Goal: Task Accomplishment & Management: Use online tool/utility

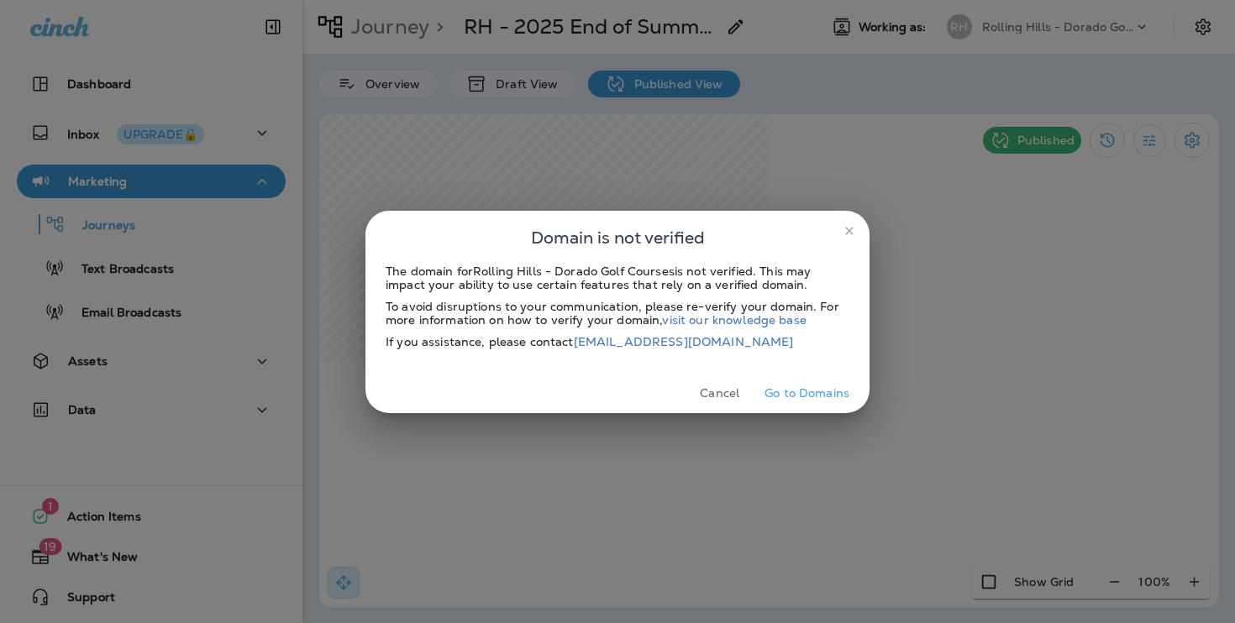
click at [804, 387] on button "Go to Domains" at bounding box center [807, 394] width 98 height 26
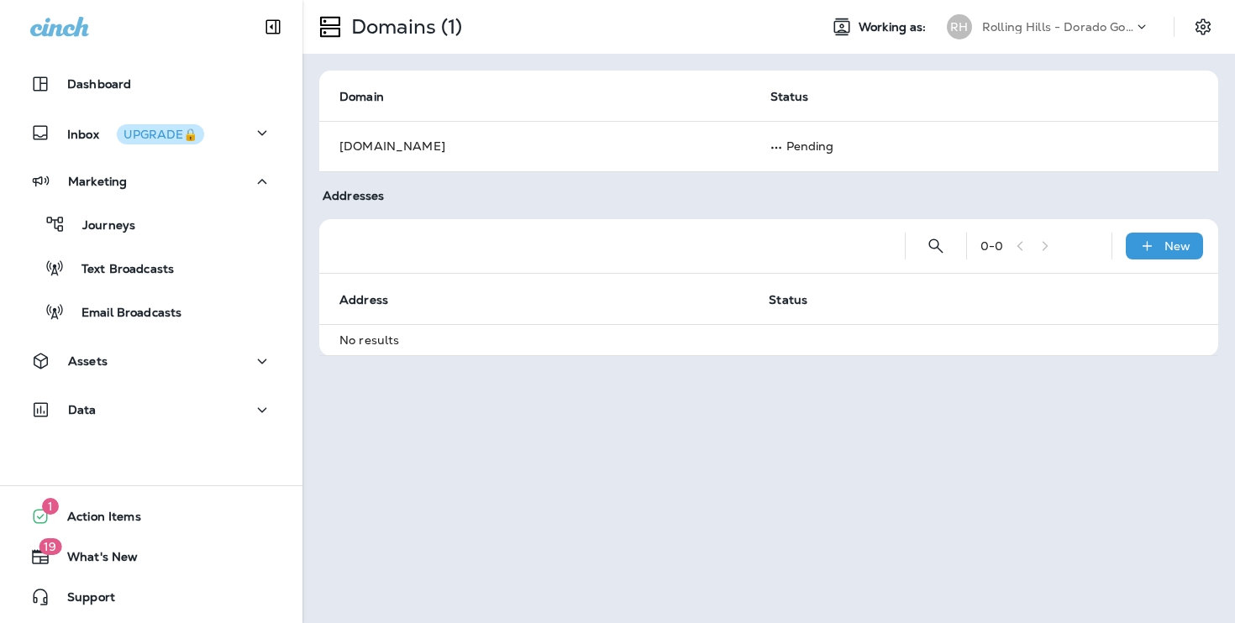
click at [1114, 25] on p "Rolling Hills - Dorado Golf Courses" at bounding box center [1057, 26] width 151 height 13
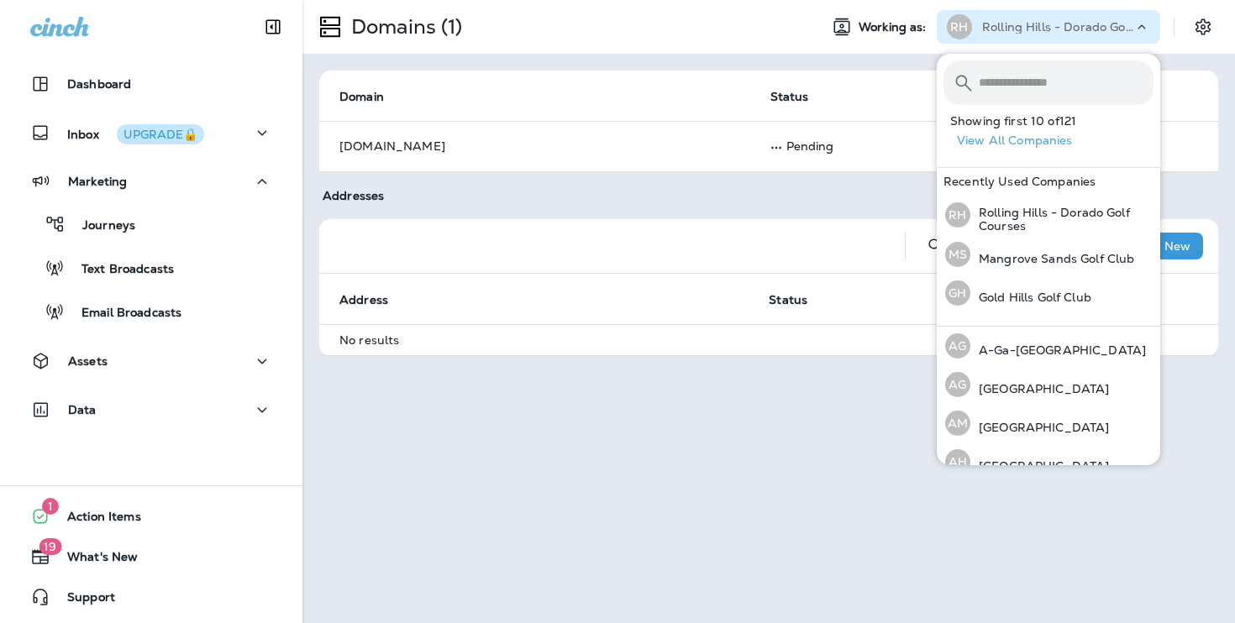
click at [1061, 86] on input "text" at bounding box center [1066, 82] width 175 height 45
click at [1059, 89] on input "text" at bounding box center [1066, 82] width 175 height 45
click at [1044, 95] on input "text" at bounding box center [1066, 82] width 175 height 45
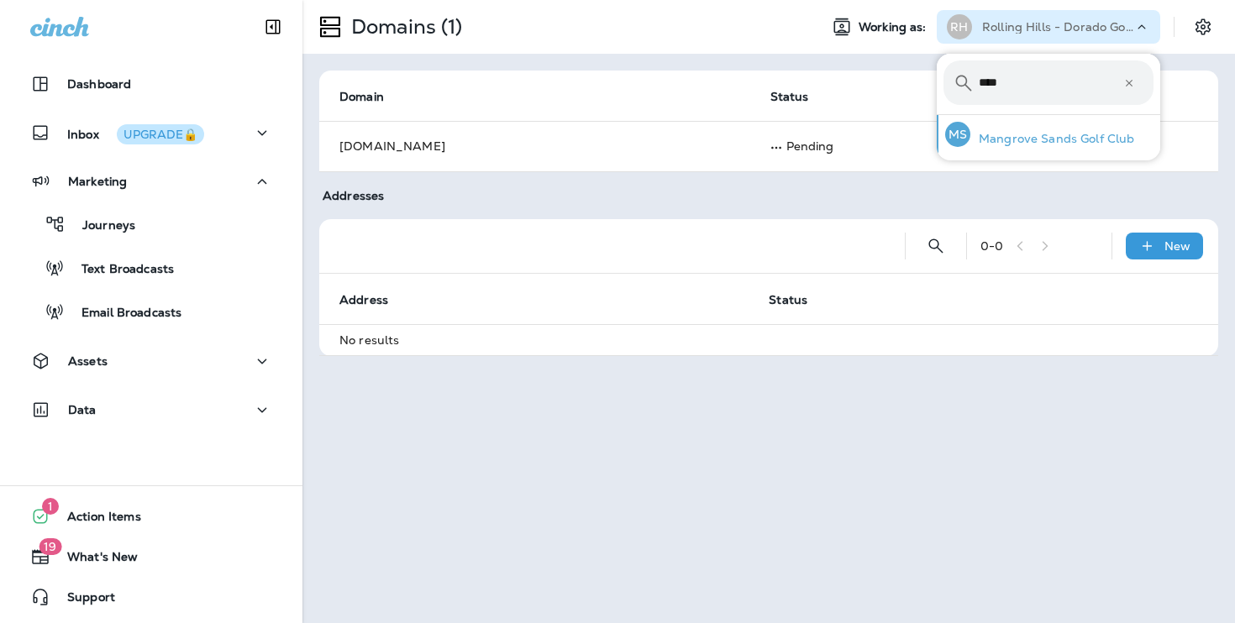
type input "****"
click at [1033, 148] on div "MS Mangrove Sands Golf Club" at bounding box center [1039, 134] width 202 height 39
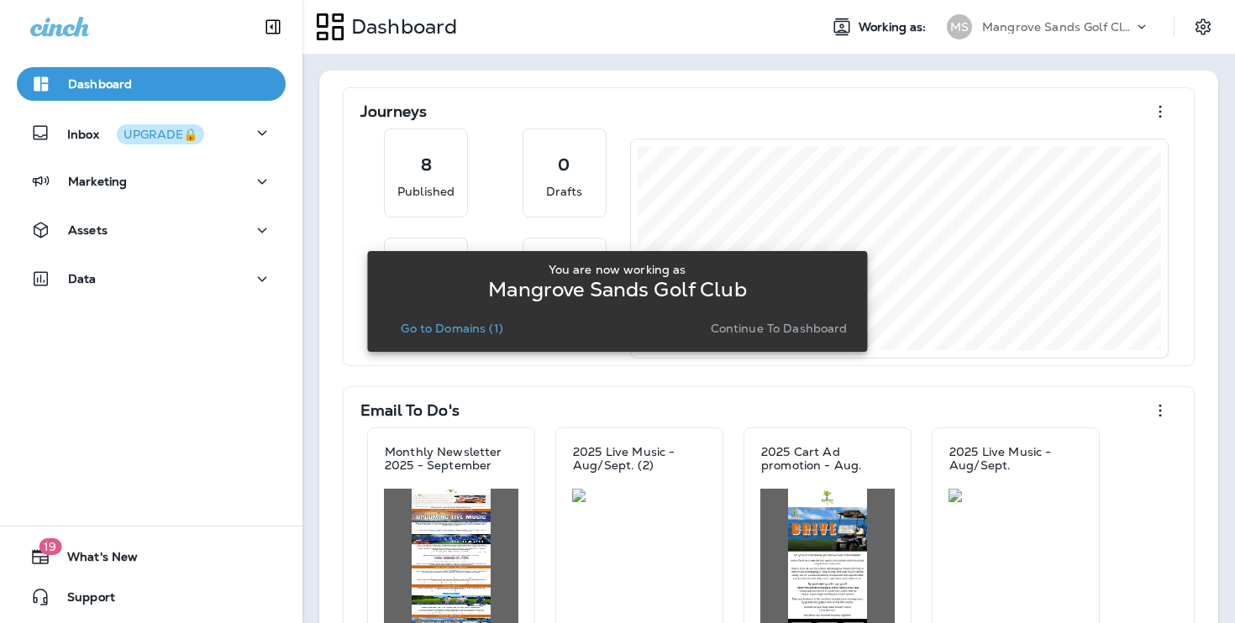
click at [852, 325] on div "You are now working as Mangrove Sands Golf Club Go to Domains (1) Continue to D…" at bounding box center [617, 301] width 500 height 101
click at [837, 328] on p "Continue to Dashboard" at bounding box center [779, 328] width 137 height 13
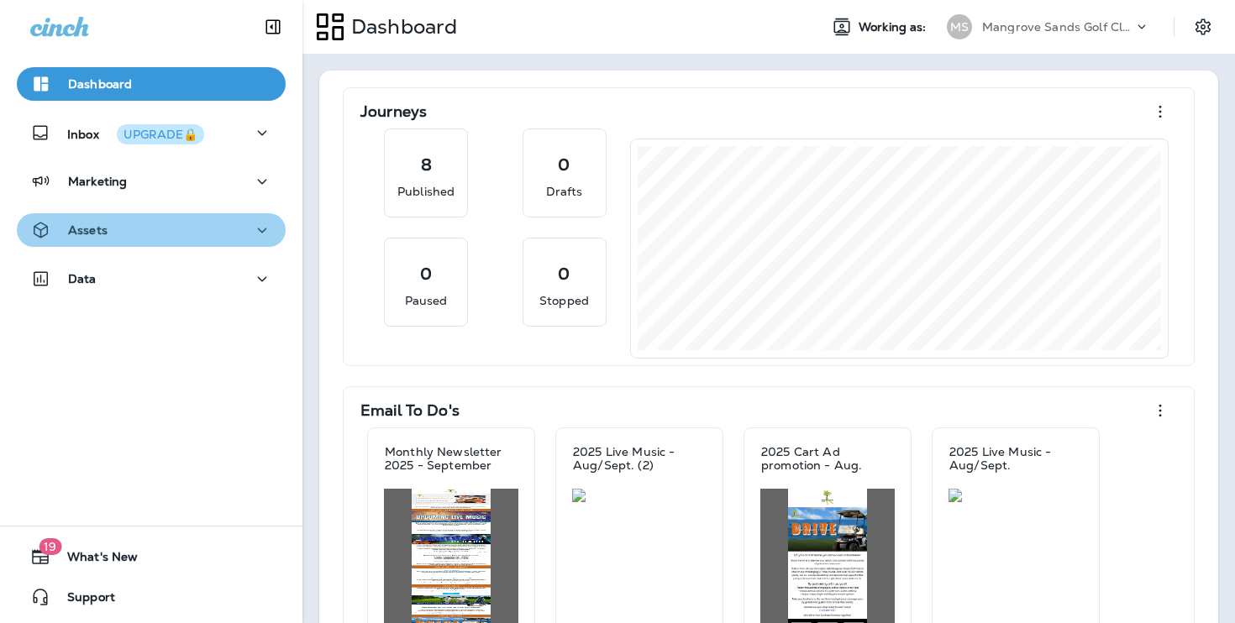
click at [237, 235] on div "Assets" at bounding box center [151, 230] width 242 height 21
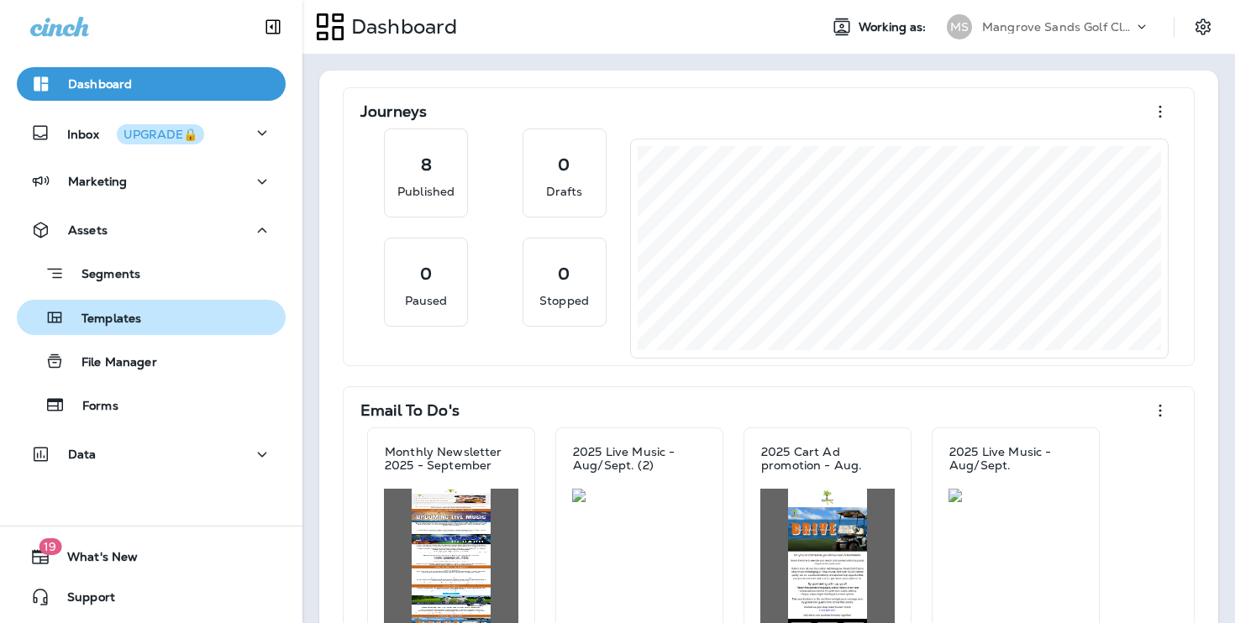
click at [186, 312] on div "Templates" at bounding box center [151, 317] width 255 height 25
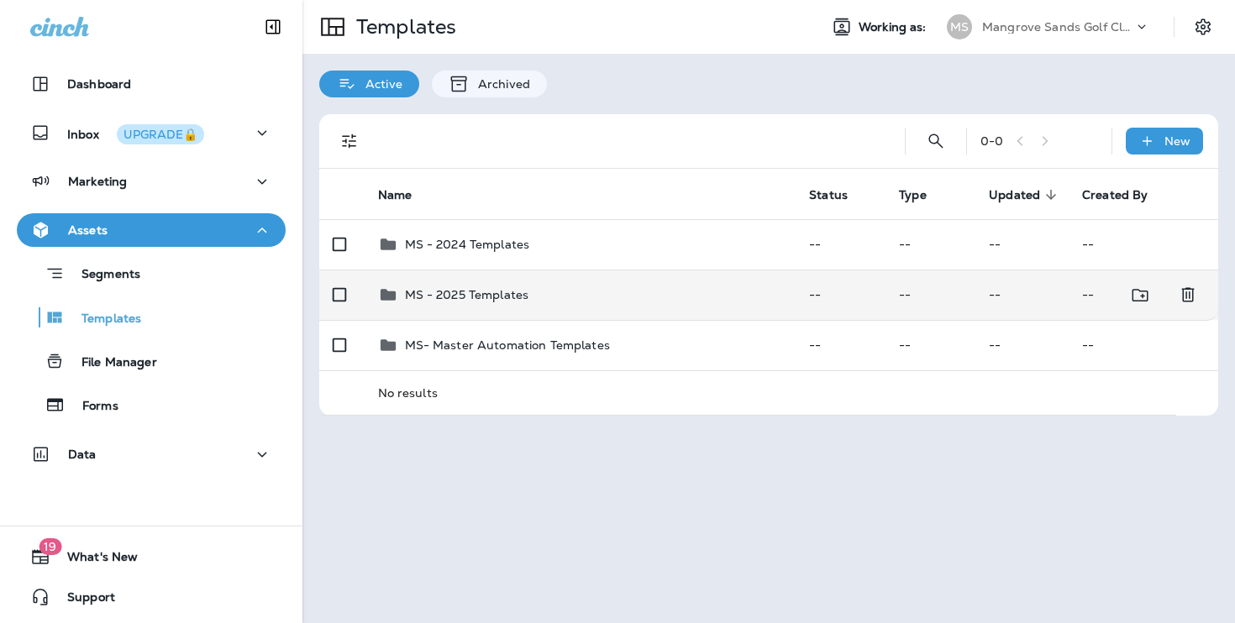
click at [511, 291] on p "MS - 2025 Templates" at bounding box center [467, 294] width 124 height 13
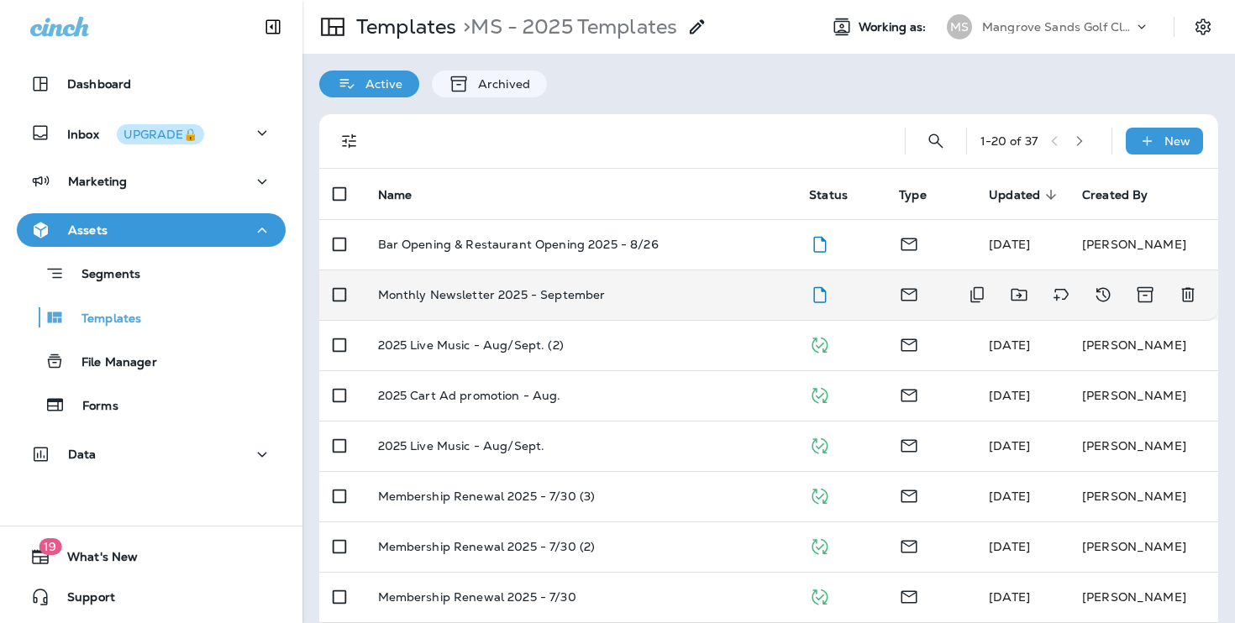
click at [532, 292] on p "Monthly Newsletter 2025 - September" at bounding box center [492, 294] width 228 height 13
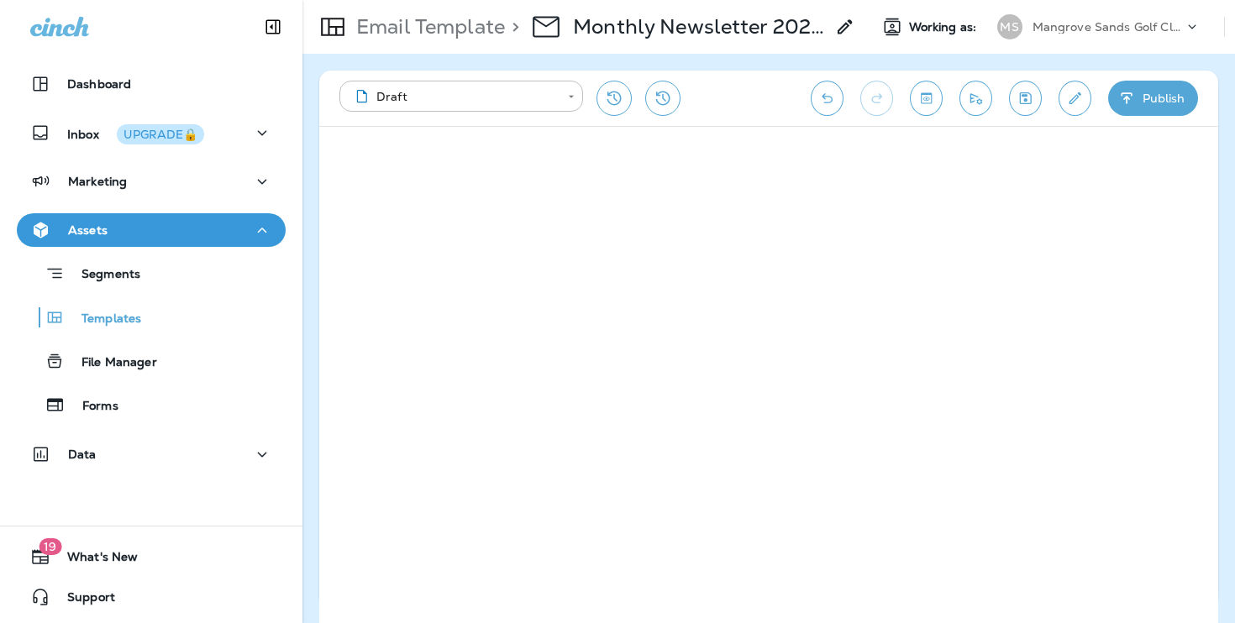
click at [1021, 104] on icon "Save" at bounding box center [1025, 98] width 18 height 17
click at [971, 110] on button "Send test email" at bounding box center [975, 98] width 33 height 35
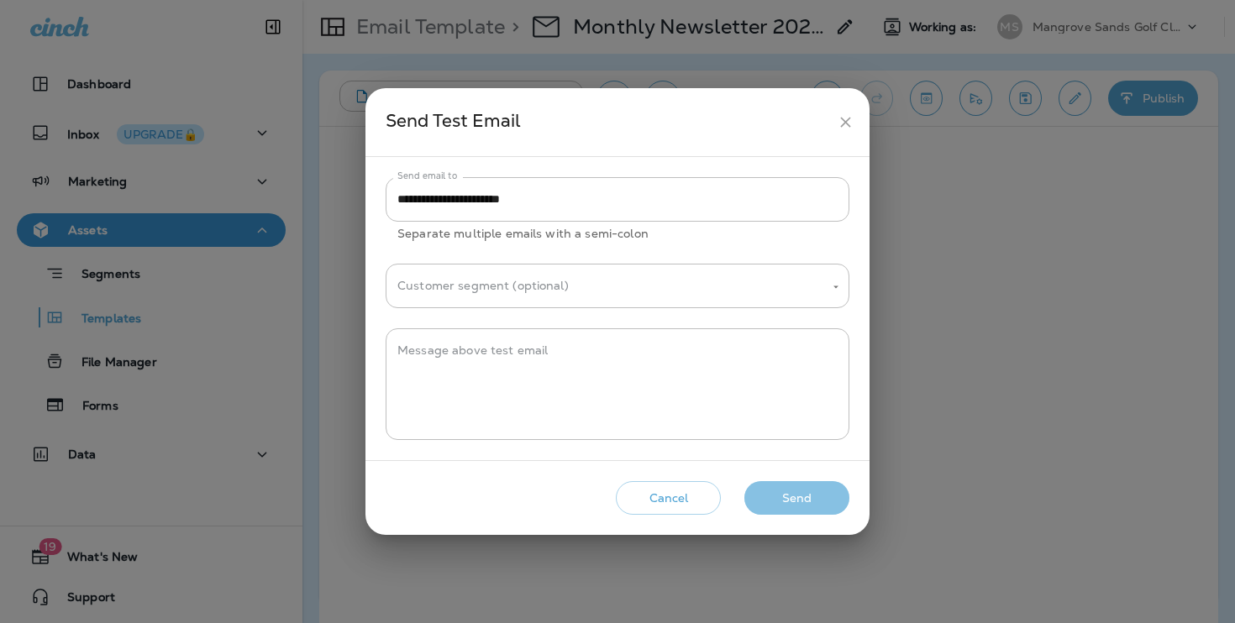
click at [825, 503] on button "Send" at bounding box center [796, 498] width 105 height 34
